Goal: Transaction & Acquisition: Purchase product/service

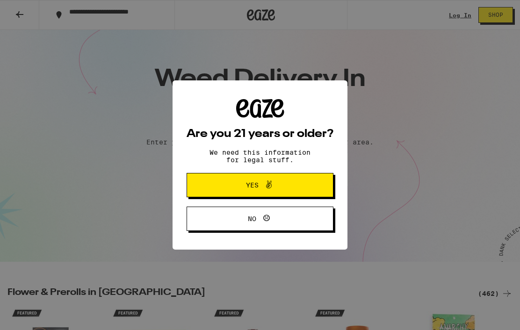
click at [311, 187] on button "Yes" at bounding box center [260, 185] width 147 height 24
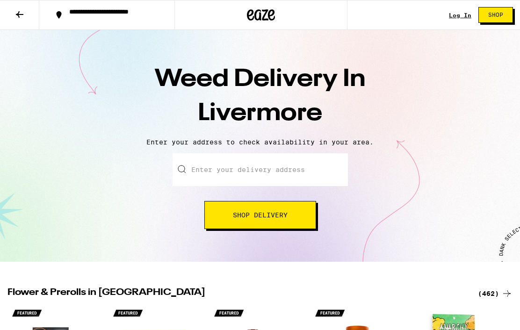
click at [325, 167] on input "Enter your delivery address" at bounding box center [260, 169] width 175 height 33
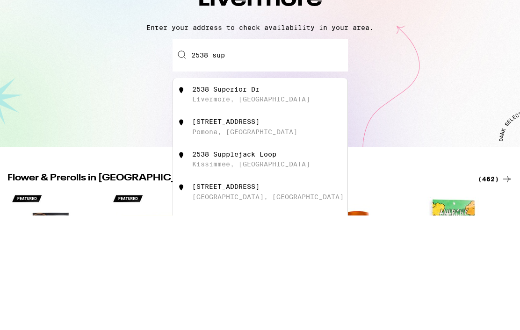
click at [324, 200] on div "[GEOGRAPHIC_DATA][PERSON_NAME], [GEOGRAPHIC_DATA]" at bounding box center [275, 209] width 167 height 18
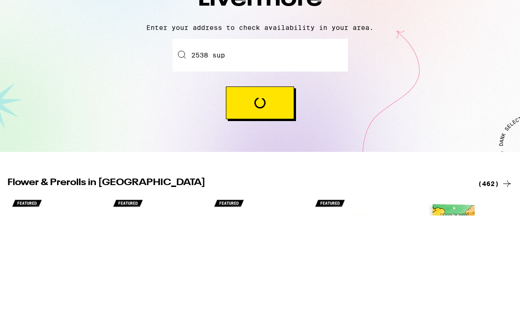
type input "[STREET_ADDRESS]"
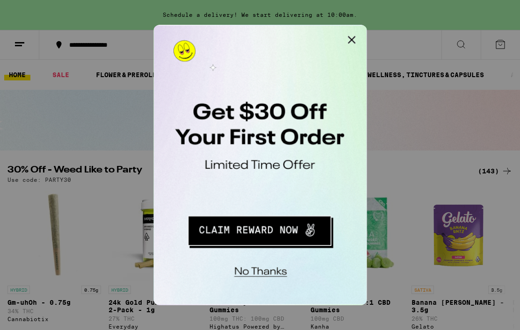
click at [277, 34] on button "Close Modal" at bounding box center [271, 34] width 19 height 19
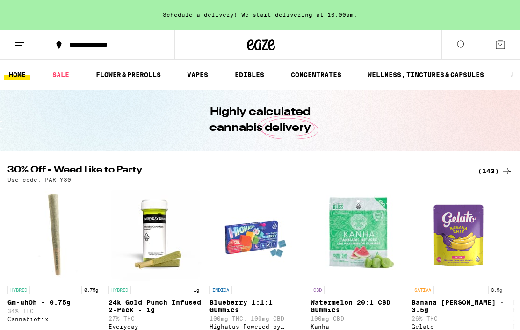
click at [253, 80] on link "EDIBLES" at bounding box center [249, 74] width 39 height 11
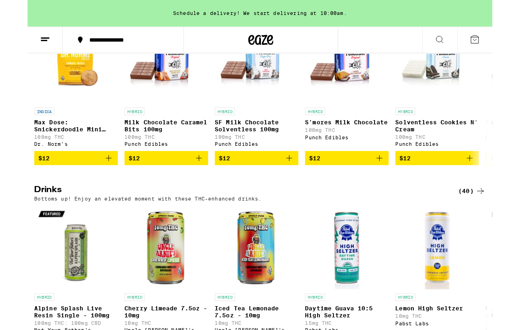
scroll to position [369, 0]
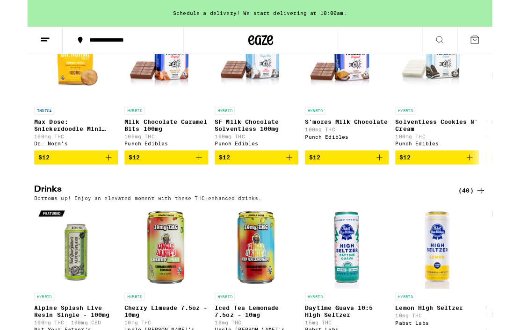
click at [494, 219] on div "(40)" at bounding box center [497, 213] width 30 height 11
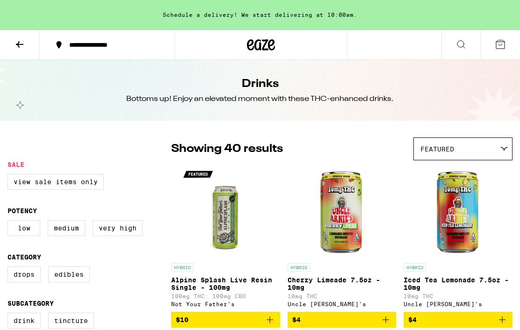
click at [119, 235] on label "Very High" at bounding box center [118, 228] width 50 height 16
click at [10, 222] on input "Very High" at bounding box center [9, 222] width 0 height 0
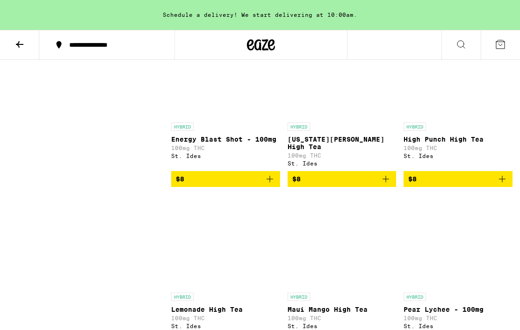
scroll to position [441, 0]
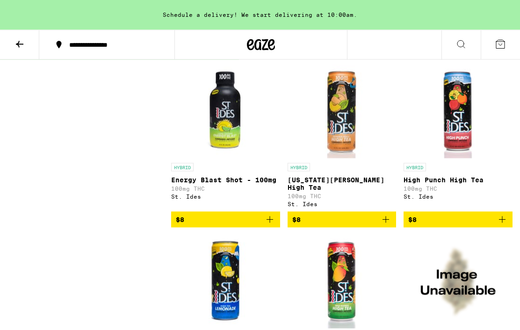
click at [462, 137] on img "Open page for High Punch High Tea from St. Ides" at bounding box center [458, 112] width 94 height 94
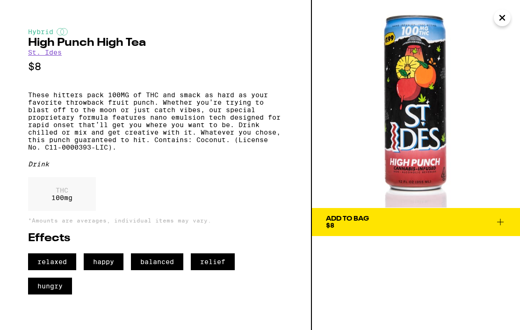
click at [435, 268] on div "Add To Bag $8" at bounding box center [416, 165] width 208 height 330
click at [509, 14] on button "Close" at bounding box center [502, 17] width 17 height 17
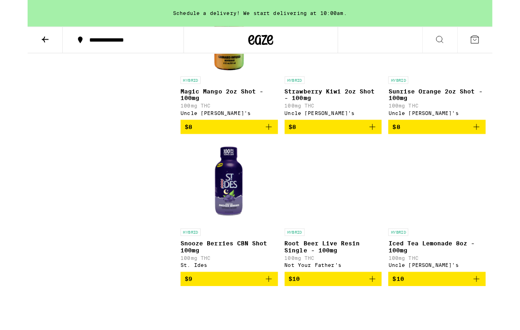
scroll to position [1023, 0]
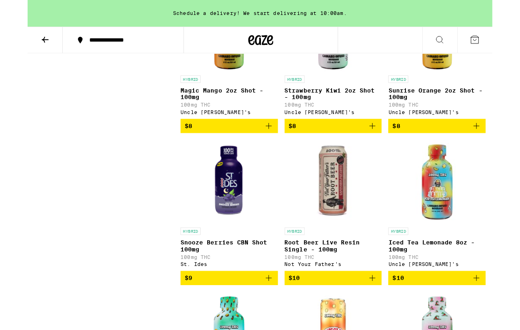
click at [460, 240] on img "Open page for Iced Tea Lemonade 8oz - 100mg from Uncle Arnie's" at bounding box center [459, 203] width 94 height 94
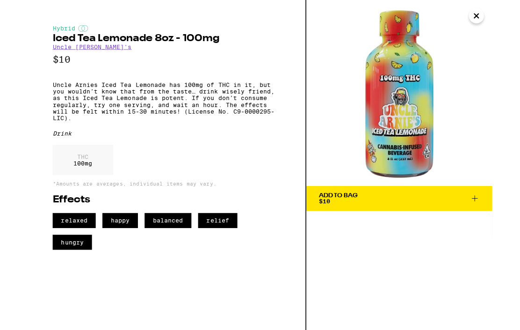
scroll to position [1063, 0]
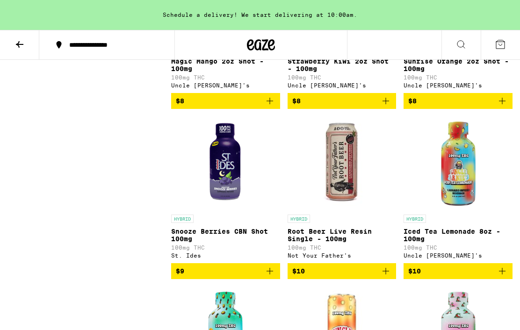
scroll to position [1023, 0]
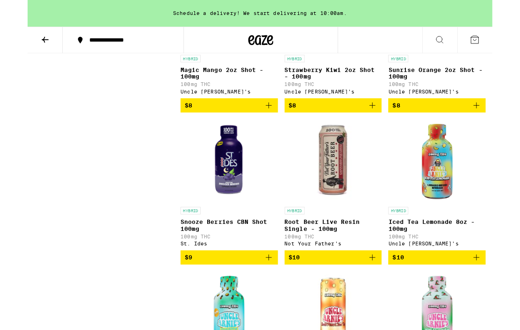
click at [339, 218] on img "Open page for Root Beer Live Resin Single - 100mg from Not Your Father's" at bounding box center [342, 180] width 94 height 94
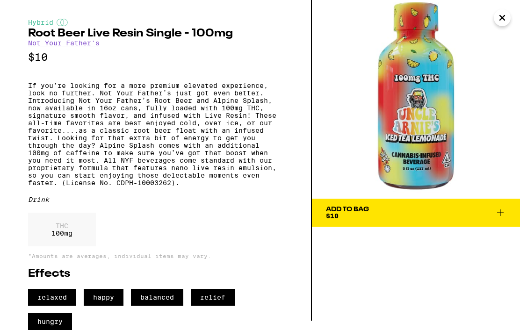
scroll to position [42, 0]
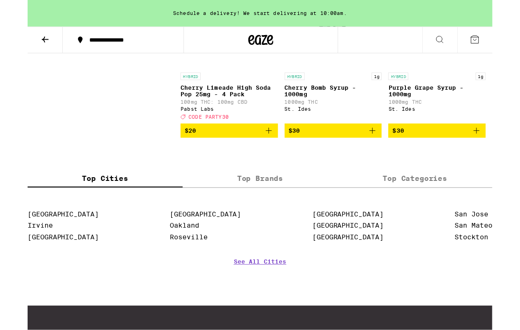
scroll to position [1537, 0]
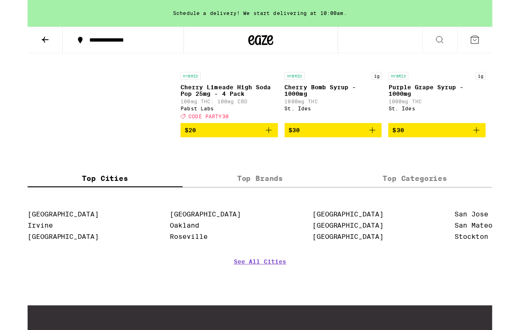
click at [433, 109] on p "Purple Grape Syrup - 1000mg" at bounding box center [458, 101] width 109 height 15
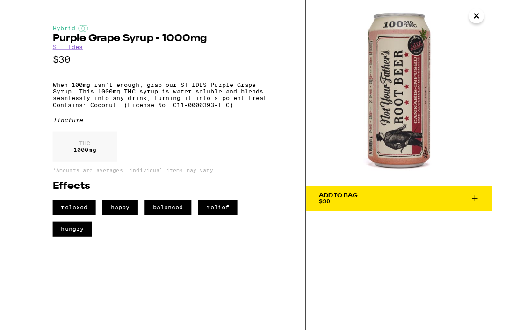
scroll to position [1577, 0]
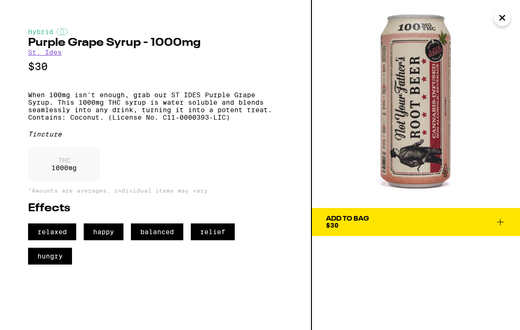
scroll to position [1537, 0]
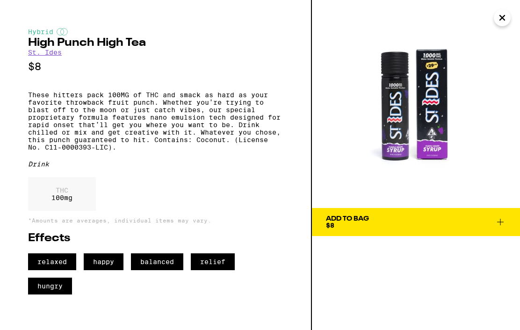
scroll to position [441, 0]
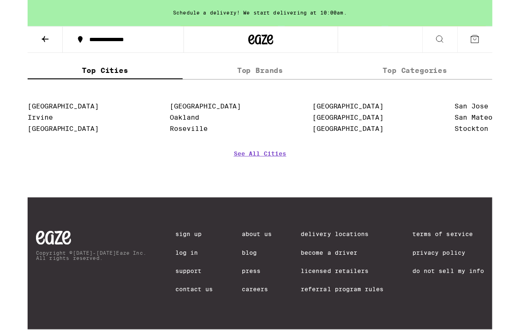
scroll to position [1711, 0]
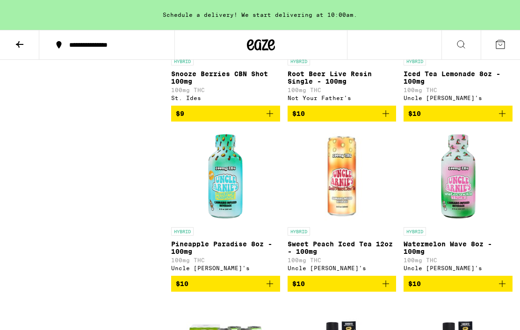
checkbox input "false"
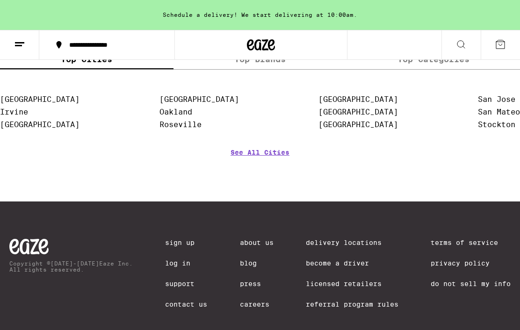
scroll to position [3911, 0]
